Goal: Information Seeking & Learning: Learn about a topic

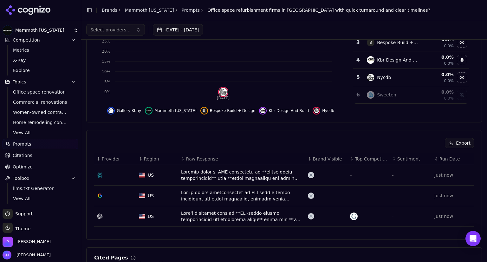
scroll to position [95, 0]
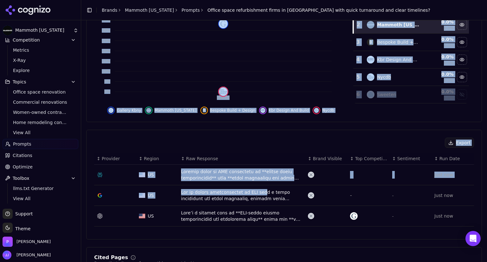
drag, startPoint x: 287, startPoint y: 40, endPoint x: 257, endPoint y: 228, distance: 189.6
click at [257, 228] on div "Visibility Score Percentage of AI answers that mention your brand Visibility Sc…" at bounding box center [283, 241] width 395 height 582
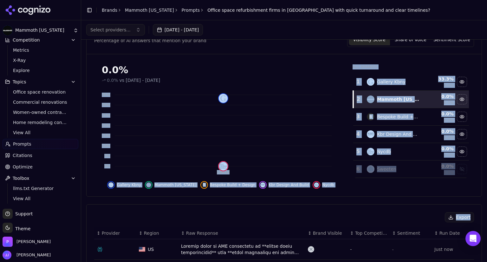
scroll to position [0, 0]
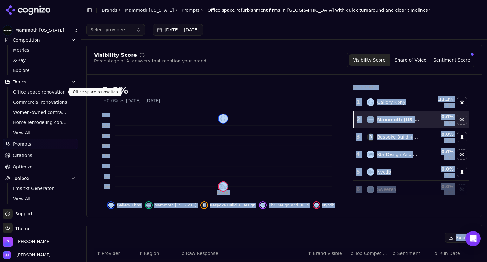
click at [45, 90] on span "Office space renovation" at bounding box center [40, 92] width 55 height 6
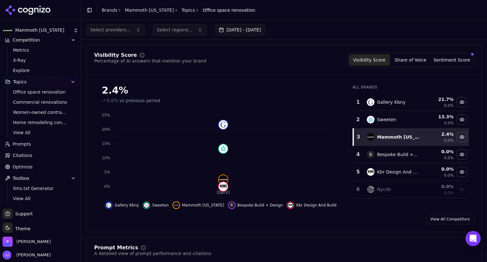
click at [22, 156] on span "Citations" at bounding box center [23, 155] width 20 height 6
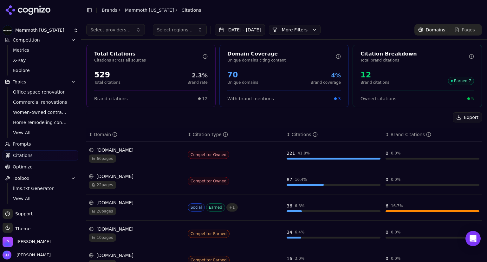
click at [119, 200] on div "[DOMAIN_NAME]" at bounding box center [136, 202] width 94 height 6
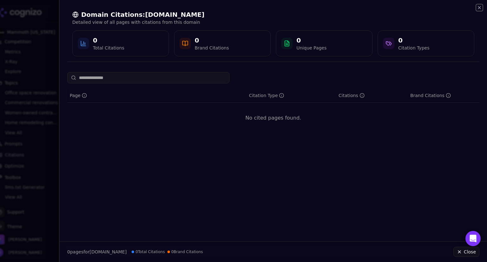
click at [478, 8] on icon "button" at bounding box center [479, 7] width 5 height 5
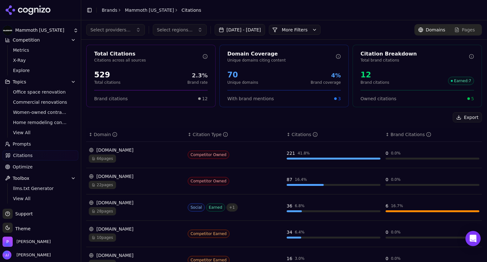
click at [107, 155] on span "66 pages" at bounding box center [102, 158] width 27 height 8
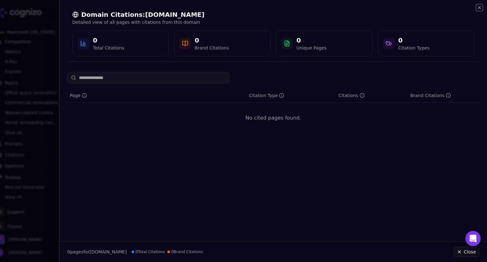
click at [481, 8] on icon "button" at bounding box center [479, 7] width 5 height 5
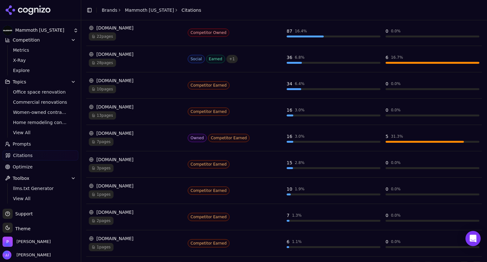
scroll to position [149, 0]
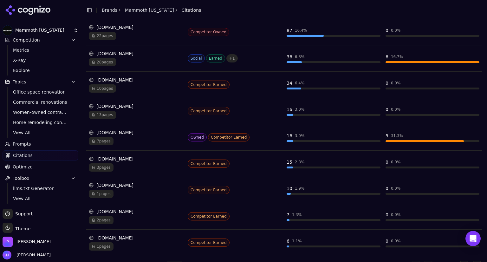
click at [122, 58] on div "28 pages" at bounding box center [136, 62] width 94 height 8
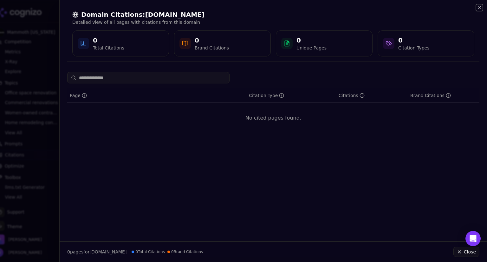
click at [480, 7] on icon "button" at bounding box center [479, 7] width 3 height 3
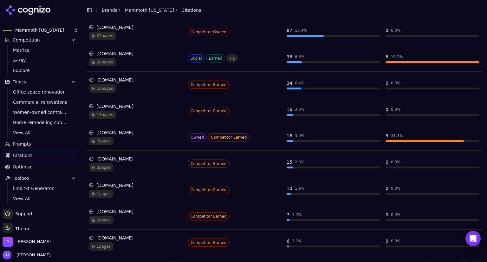
scroll to position [0, 0]
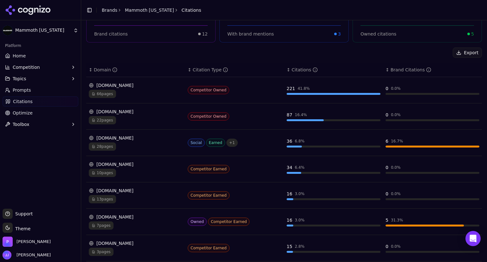
scroll to position [66, 0]
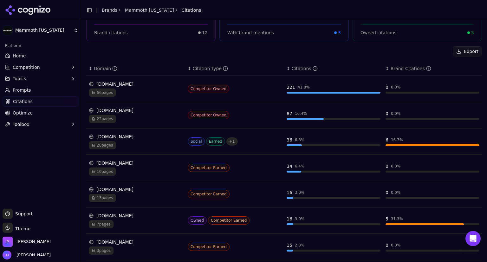
click at [124, 144] on div "28 pages" at bounding box center [136, 145] width 94 height 8
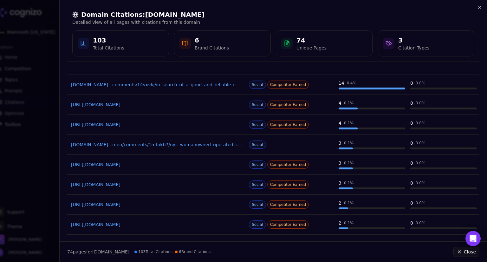
scroll to position [27, 0]
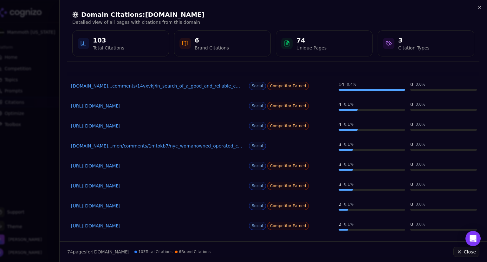
click at [188, 147] on link "[DOMAIN_NAME]...men/comments/1mtokb7/nyc_womanowned_operated_construction_cos_w…" at bounding box center [156, 146] width 171 height 6
click at [209, 44] on div "6" at bounding box center [212, 40] width 34 height 9
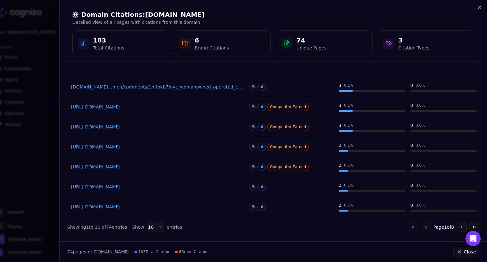
click at [154, 226] on body "Mammoth [US_STATE] Platform Home Competition Topics Prompts Citations Optimize …" at bounding box center [243, 131] width 487 height 262
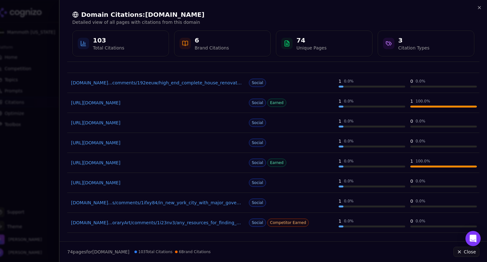
scroll to position [668, 0]
click at [180, 101] on link "[URL][DOMAIN_NAME]" at bounding box center [156, 103] width 171 height 6
click at [153, 162] on link "[URL][DOMAIN_NAME]" at bounding box center [156, 163] width 171 height 6
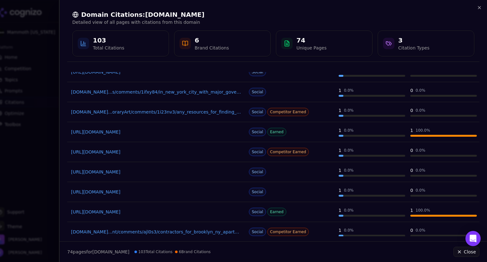
scroll to position [780, 0]
click at [183, 208] on link "[URL][DOMAIN_NAME]" at bounding box center [156, 211] width 171 height 6
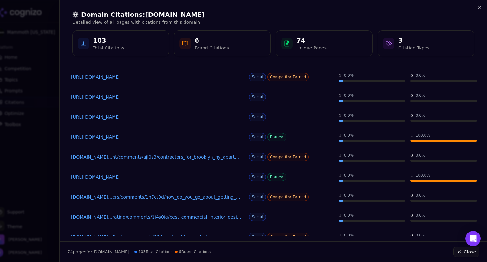
scroll to position [853, 0]
click at [125, 193] on div "[DOMAIN_NAME]...ers/comments/1h7ct0d/how_do_you_go_about_getting_quotes_for_wor…" at bounding box center [157, 197] width 174 height 9
